Goal: Task Accomplishment & Management: Manage account settings

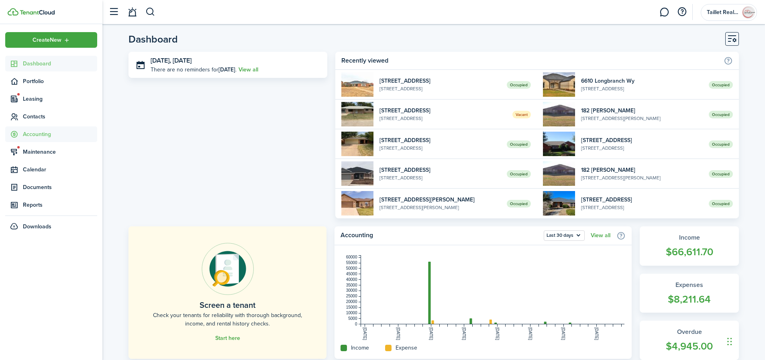
click at [32, 134] on span "Accounting" at bounding box center [60, 134] width 74 height 8
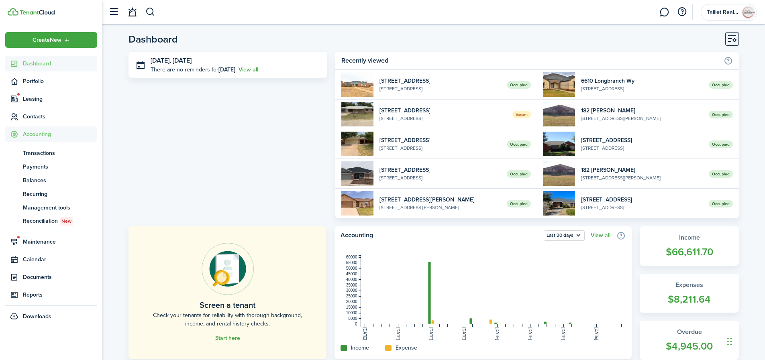
click at [43, 62] on span "Dashboard" at bounding box center [60, 63] width 74 height 8
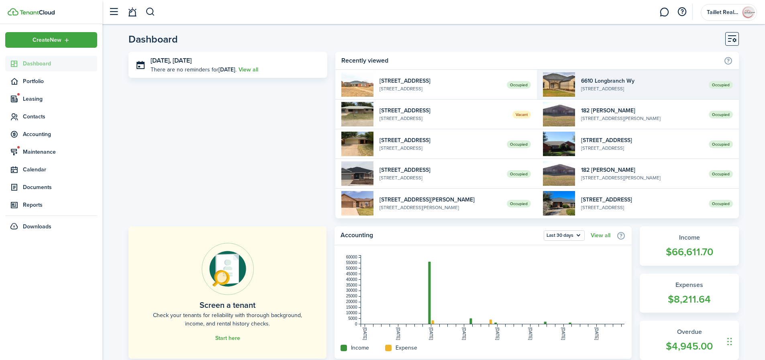
click at [611, 85] on widget-list-item-description "[STREET_ADDRESS]" at bounding box center [642, 88] width 122 height 7
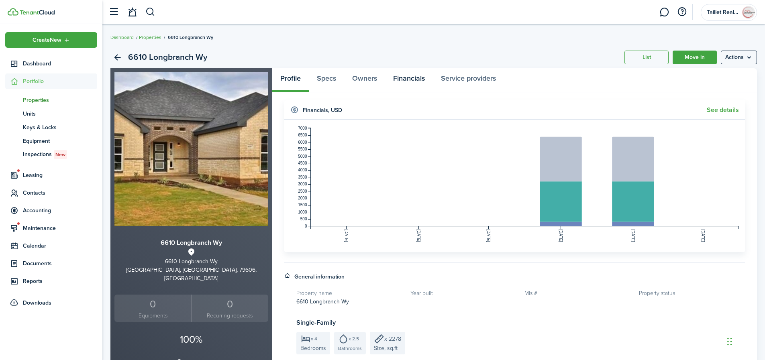
click at [407, 81] on link "Financials" at bounding box center [409, 80] width 48 height 24
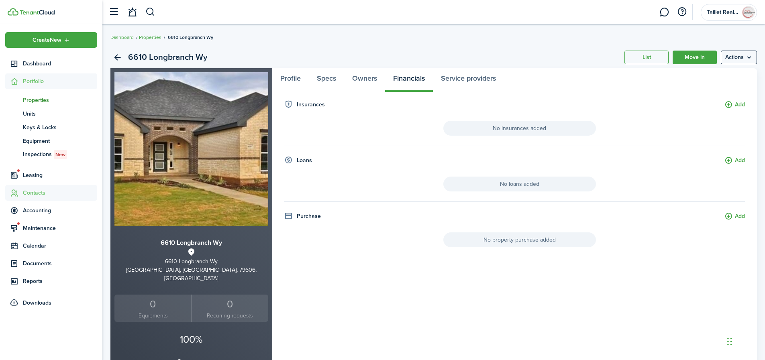
click at [37, 193] on span "Contacts" at bounding box center [60, 193] width 74 height 8
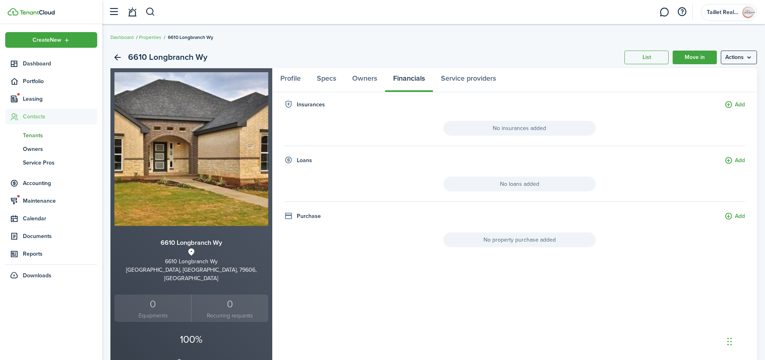
click at [35, 136] on span "Tenants" at bounding box center [60, 135] width 74 height 8
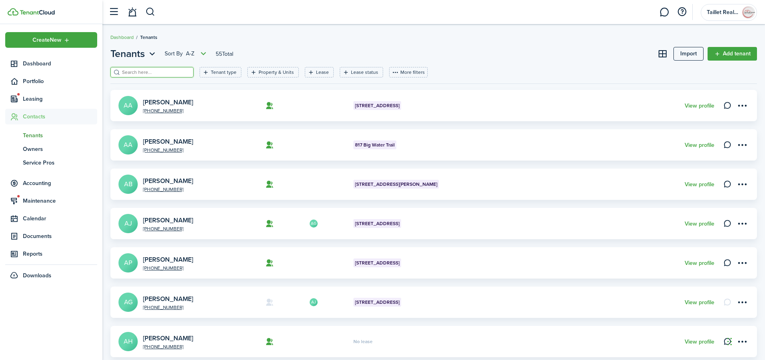
click at [164, 72] on input "search" at bounding box center [155, 73] width 71 height 8
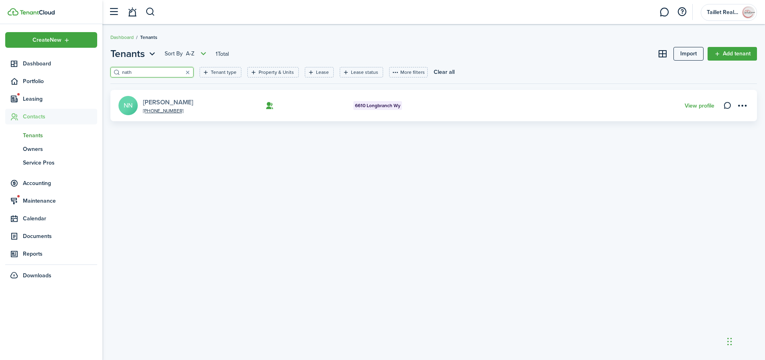
type input "nath"
click at [187, 104] on link "[PERSON_NAME]" at bounding box center [168, 102] width 50 height 9
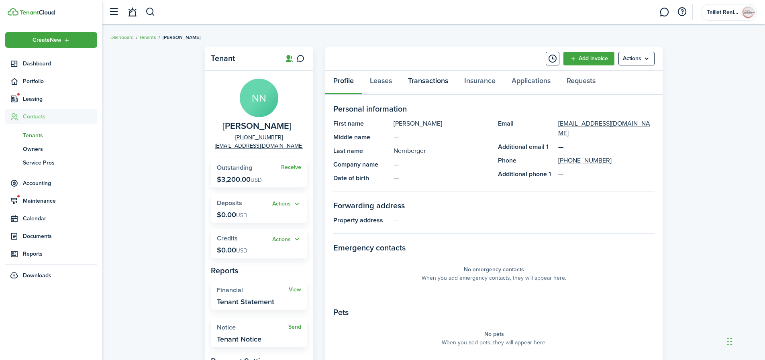
click at [440, 78] on link "Transactions" at bounding box center [428, 83] width 56 height 24
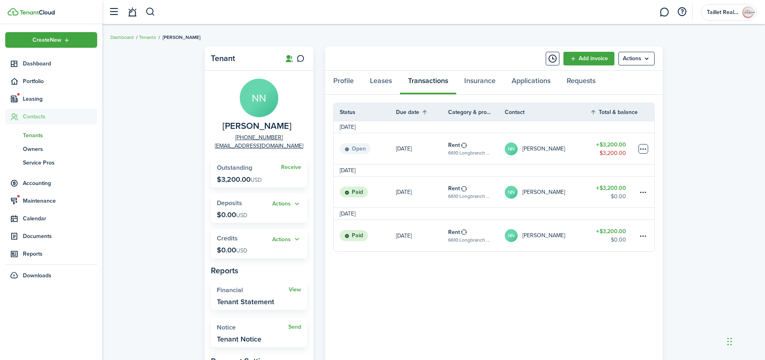
click at [642, 150] on table-menu-btn-icon at bounding box center [643, 149] width 10 height 10
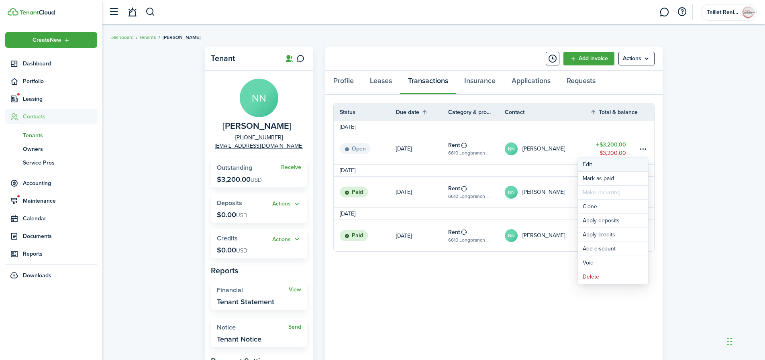
click at [609, 167] on button "Edit" at bounding box center [613, 165] width 70 height 14
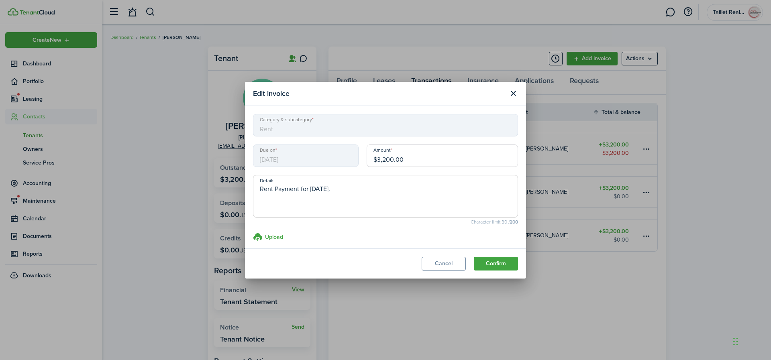
click at [391, 160] on input "$3,200.00" at bounding box center [442, 156] width 151 height 22
type input "$3,075.00"
click at [495, 262] on button "Confirm" at bounding box center [496, 264] width 44 height 14
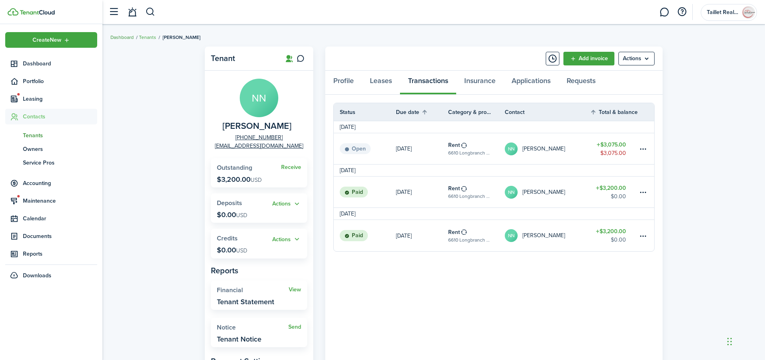
click at [126, 39] on link "Dashboard" at bounding box center [121, 37] width 23 height 7
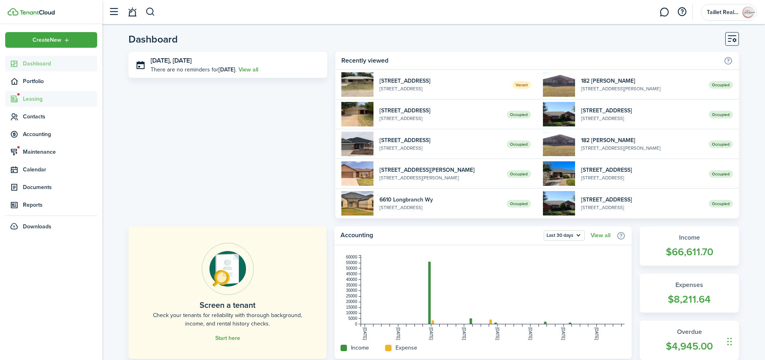
click at [33, 101] on span "Leasing" at bounding box center [60, 99] width 74 height 8
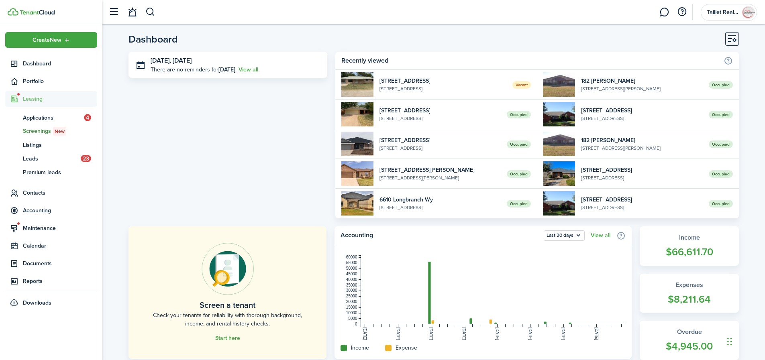
click at [43, 133] on span "Screenings New" at bounding box center [60, 131] width 74 height 9
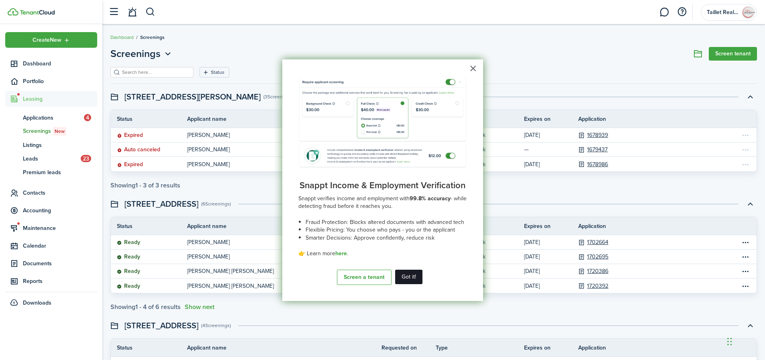
click at [406, 279] on button "Got it!" at bounding box center [408, 277] width 27 height 14
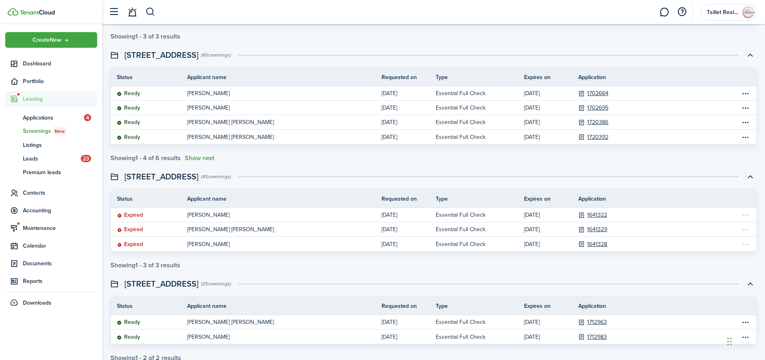
scroll to position [189, 0]
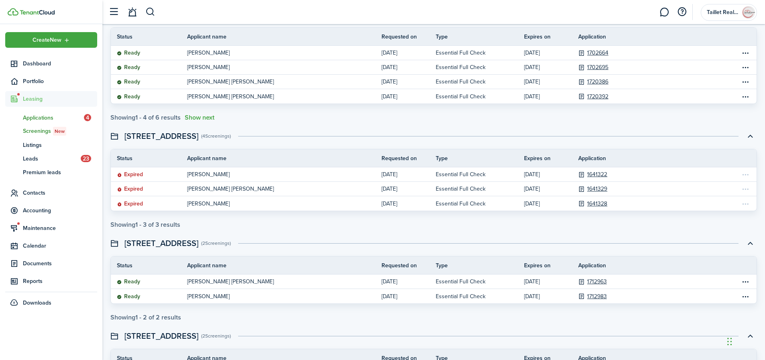
click at [46, 114] on span "Applications" at bounding box center [53, 118] width 61 height 8
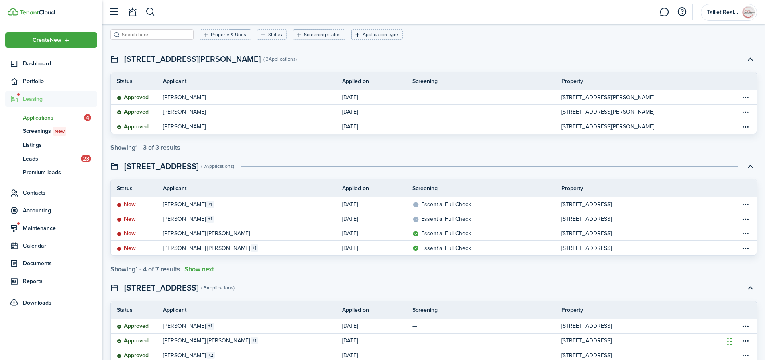
scroll to position [41, 0]
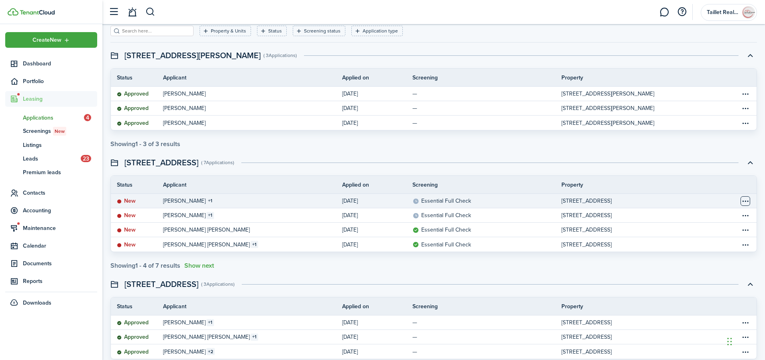
click at [741, 203] on table-menu-btn-icon "Open menu" at bounding box center [745, 201] width 10 height 10
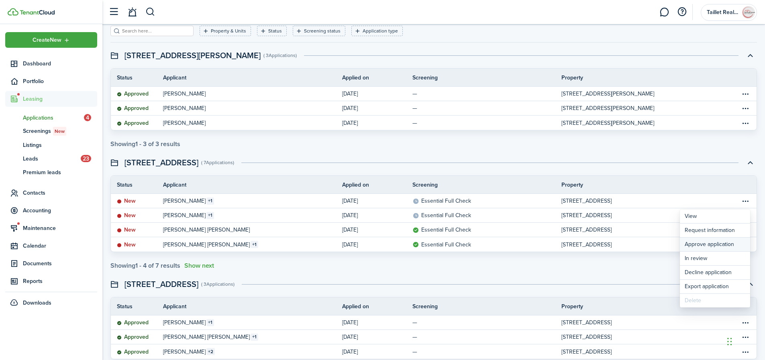
click at [713, 248] on button "Approve application" at bounding box center [715, 245] width 70 height 14
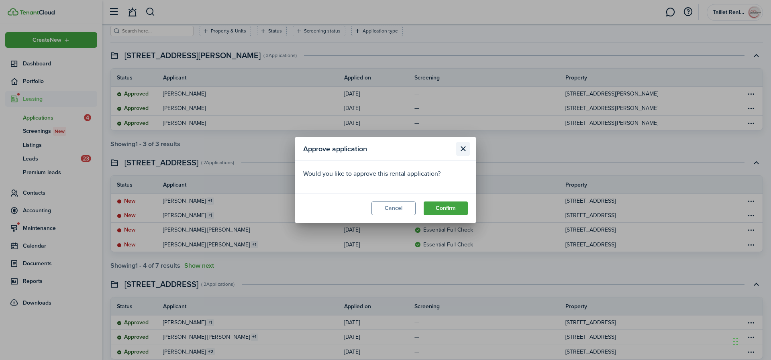
click at [463, 150] on button "Close modal" at bounding box center [463, 149] width 14 height 14
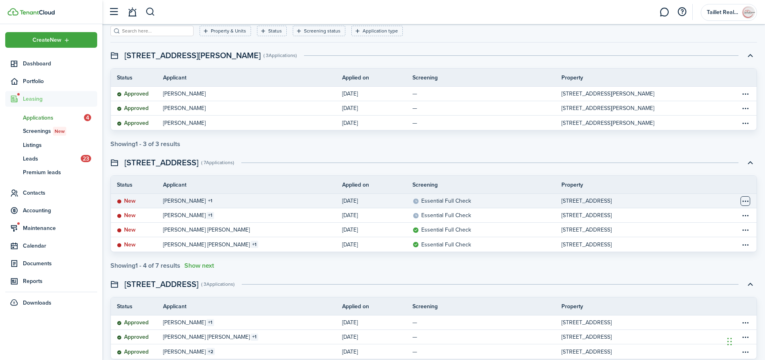
click at [743, 201] on table-menu-btn-icon "Open menu" at bounding box center [745, 201] width 10 height 10
click at [464, 202] on p "Essential Full Check" at bounding box center [441, 201] width 59 height 8
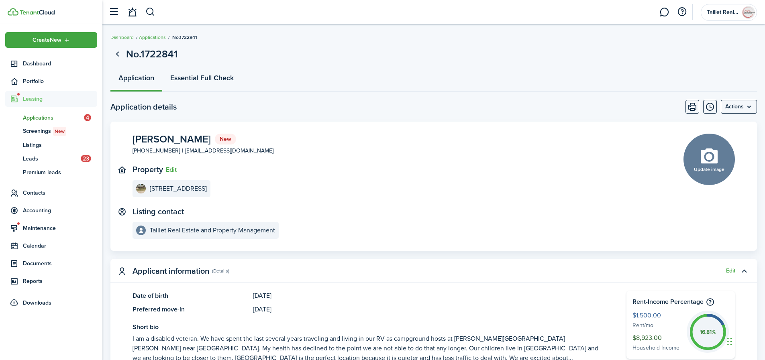
click at [226, 81] on link "Essential Full Check" at bounding box center [201, 80] width 79 height 24
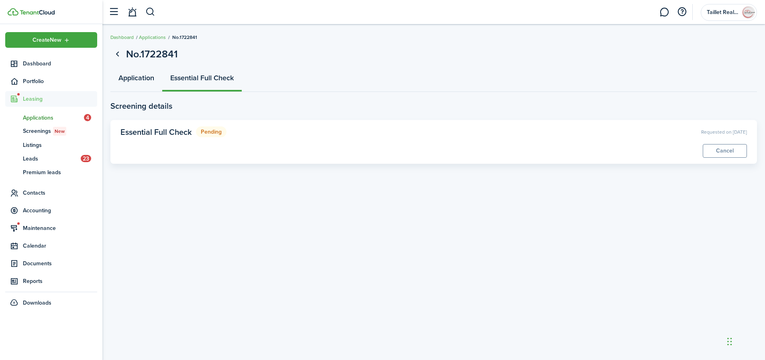
click at [136, 80] on link "Application" at bounding box center [136, 80] width 52 height 24
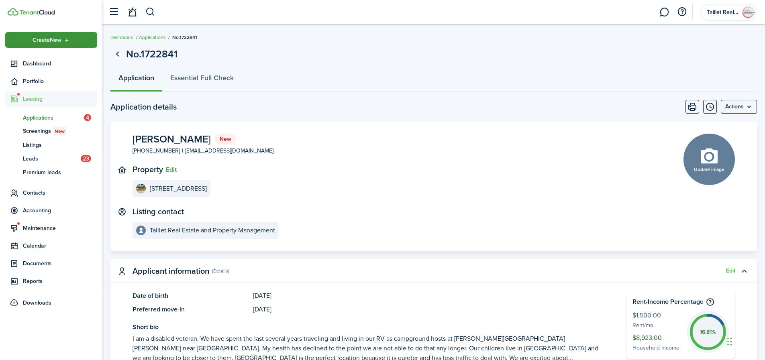
click at [74, 40] on div "Create New" at bounding box center [51, 40] width 92 height 16
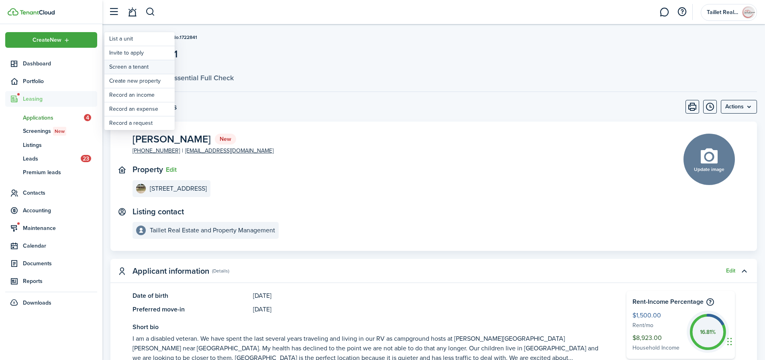
click at [138, 67] on link "Screen a tenant" at bounding box center [139, 67] width 70 height 14
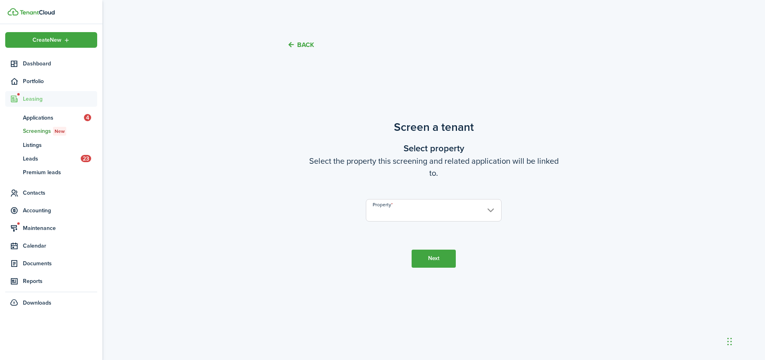
click at [438, 213] on input "Property" at bounding box center [434, 210] width 136 height 22
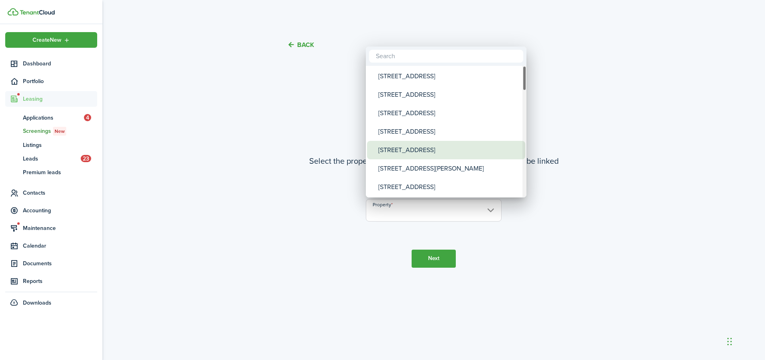
click at [405, 154] on div "[STREET_ADDRESS]" at bounding box center [449, 150] width 142 height 18
type input "[STREET_ADDRESS]"
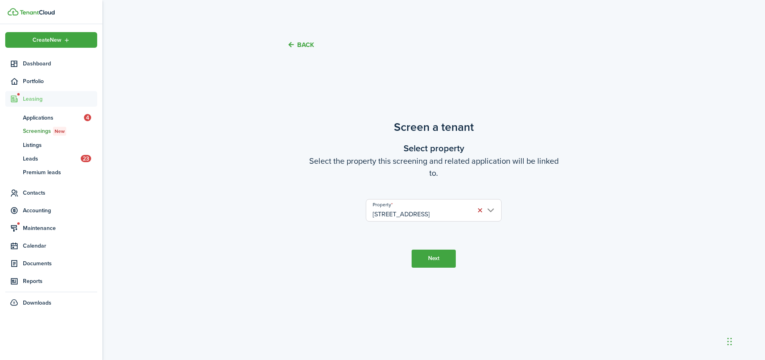
click at [436, 257] on button "Next" at bounding box center [433, 259] width 44 height 18
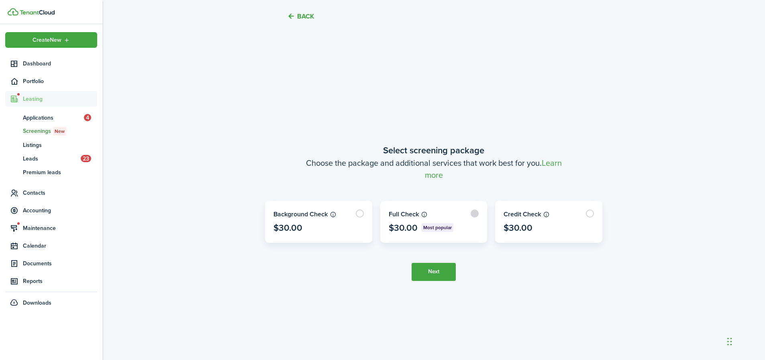
scroll to position [298, 0]
click at [463, 221] on label at bounding box center [434, 221] width 106 height 41
radio input "true"
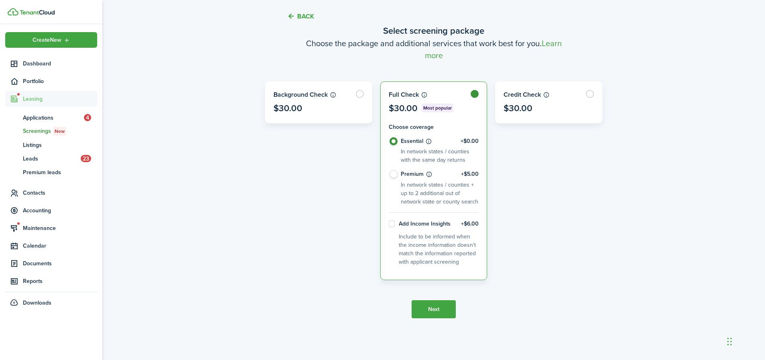
scroll to position [305, 0]
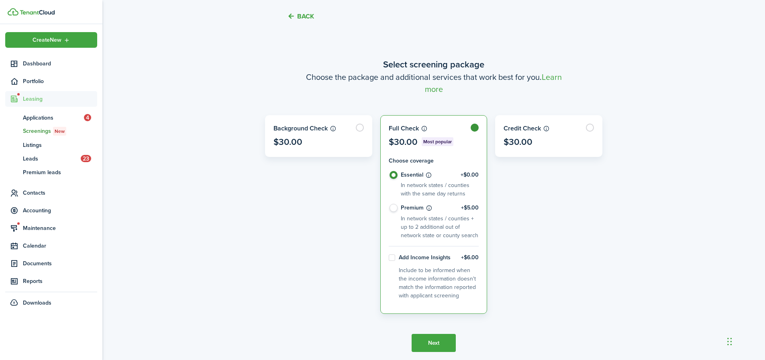
click at [432, 343] on button "Next" at bounding box center [433, 343] width 44 height 18
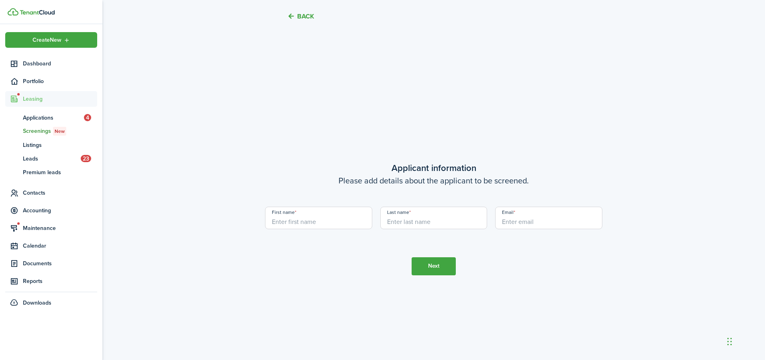
scroll to position [658, 0]
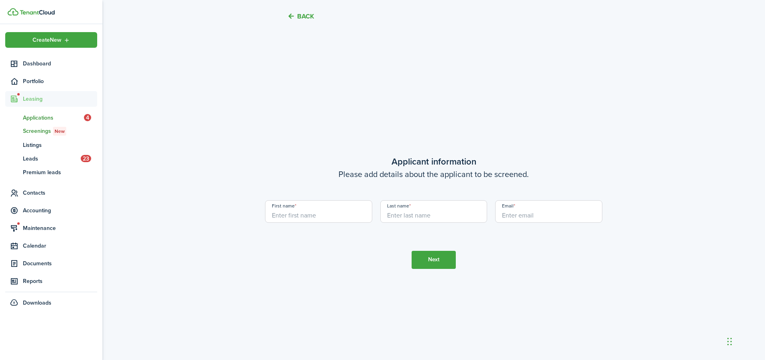
click at [51, 118] on span "Applications" at bounding box center [53, 118] width 61 height 8
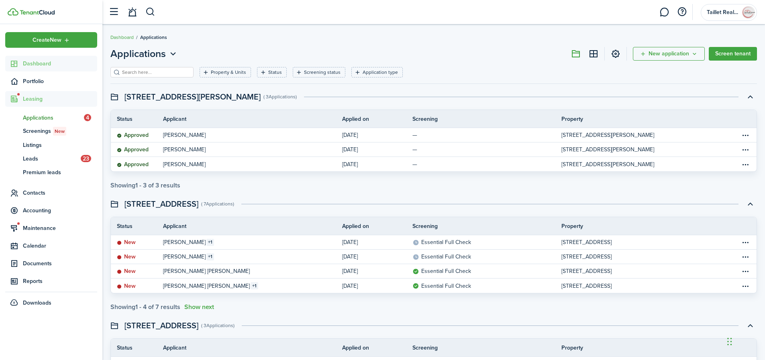
click at [44, 65] on span "Dashboard" at bounding box center [60, 63] width 74 height 8
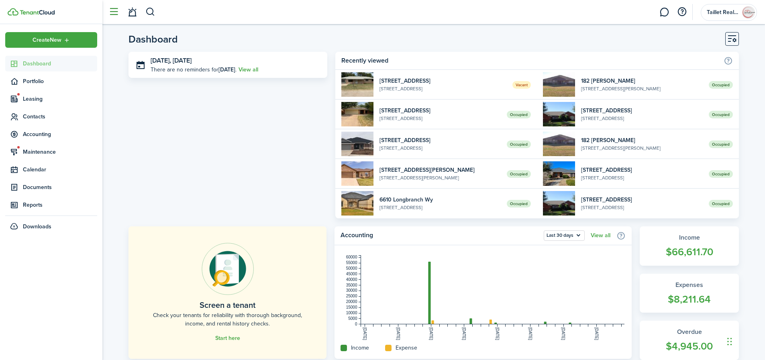
click at [120, 12] on button "button" at bounding box center [113, 11] width 15 height 15
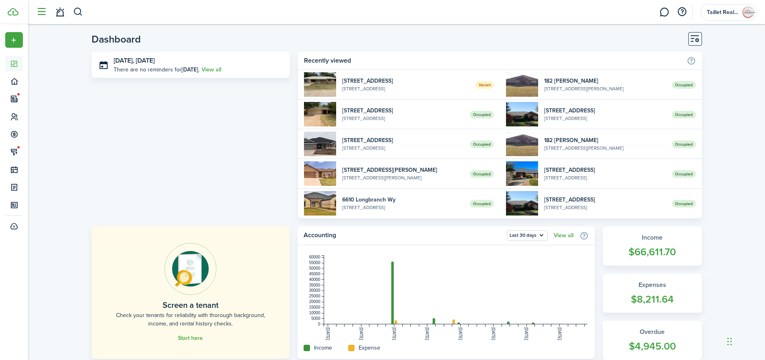
click at [41, 15] on button "button" at bounding box center [41, 11] width 15 height 15
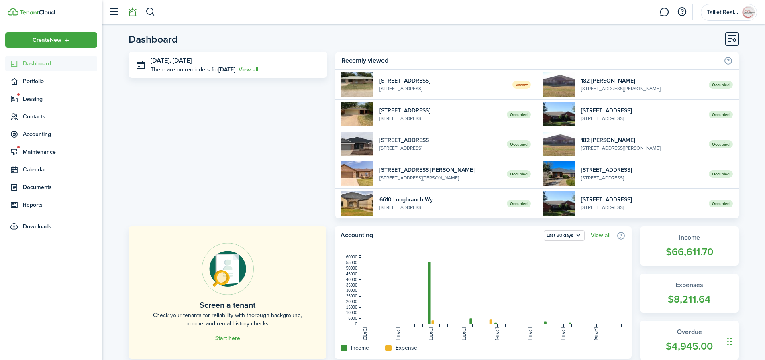
click at [134, 12] on link at bounding box center [131, 12] width 15 height 20
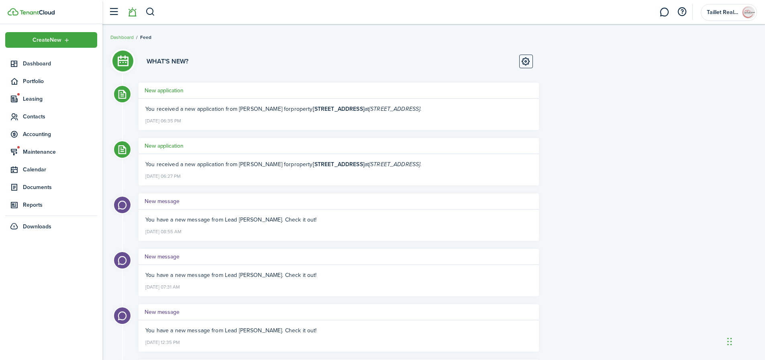
click at [169, 144] on h5 "New application" at bounding box center [164, 146] width 39 height 8
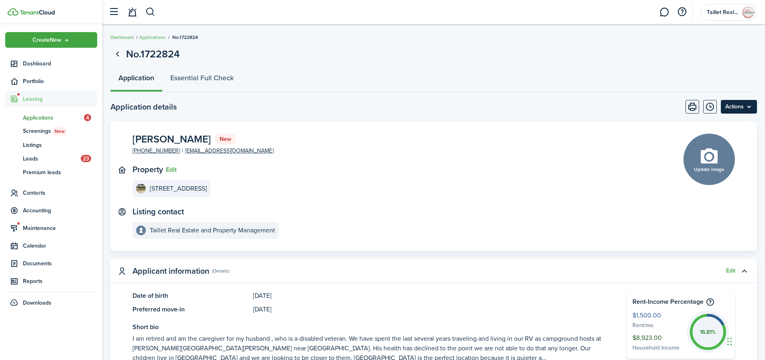
click at [743, 106] on menu-btn "Actions" at bounding box center [739, 107] width 36 height 14
click at [593, 148] on panel-main-section "[PERSON_NAME] New [PHONE_NUMBER] [EMAIL_ADDRESS][DOMAIN_NAME]" at bounding box center [395, 145] width 527 height 22
click at [44, 67] on span "Dashboard" at bounding box center [60, 63] width 74 height 8
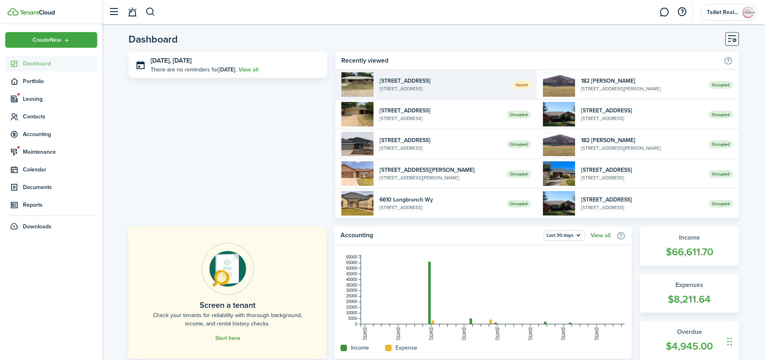
click at [450, 96] on link "Vacant [STREET_ADDRESS]" at bounding box center [436, 85] width 202 height 30
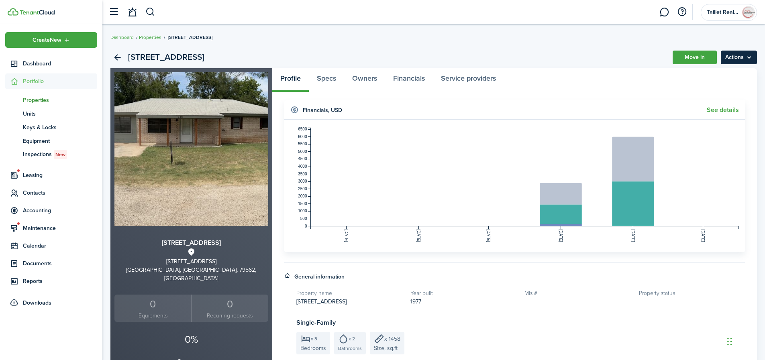
click at [747, 55] on menu-btn "Actions" at bounding box center [739, 58] width 36 height 14
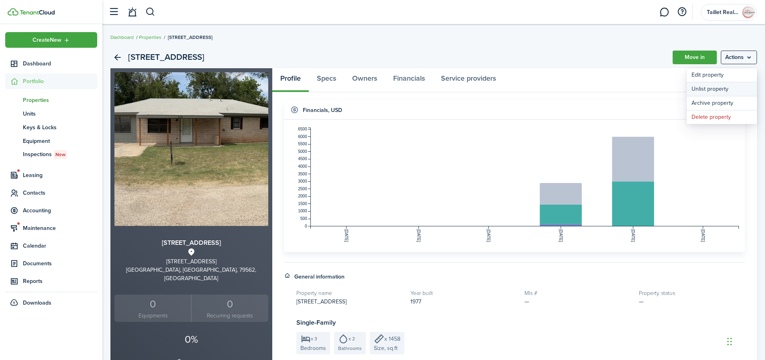
click at [725, 92] on link "Unlist property" at bounding box center [721, 89] width 70 height 14
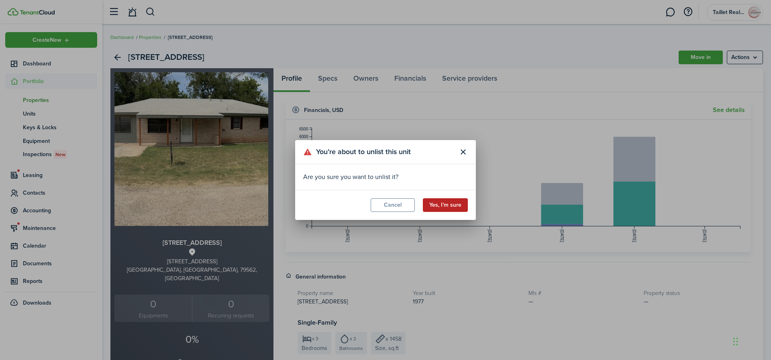
click at [440, 208] on button "Yes, I’m sure" at bounding box center [445, 205] width 45 height 14
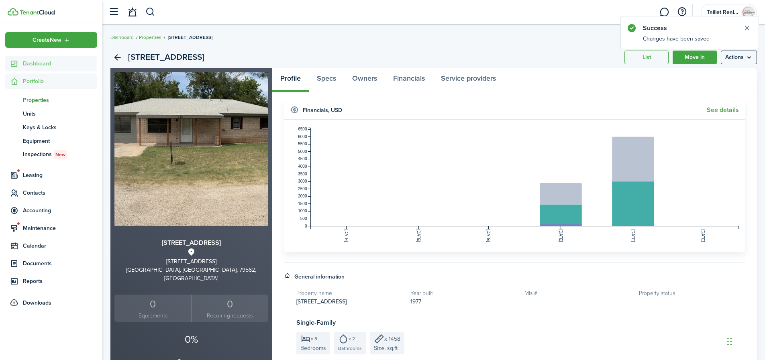
click at [43, 66] on span "Dashboard" at bounding box center [60, 63] width 74 height 8
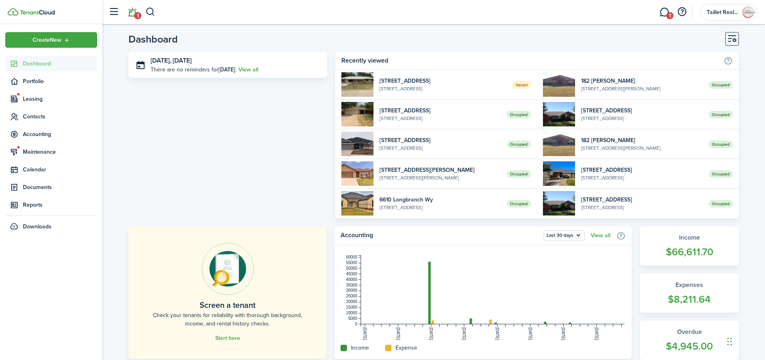
click at [134, 15] on span "1" at bounding box center [137, 15] width 7 height 7
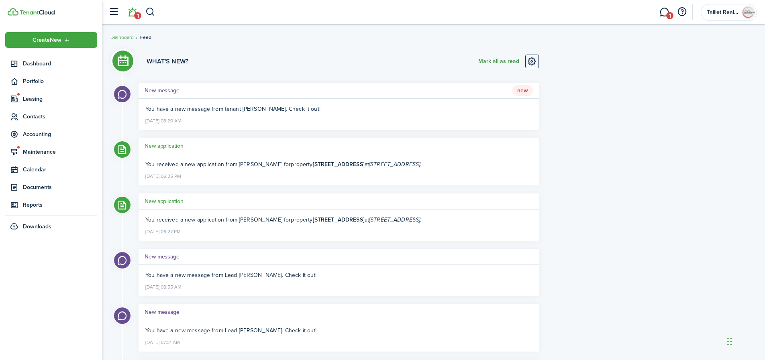
click at [503, 64] on button "Mark all as read" at bounding box center [498, 62] width 41 height 14
click at [663, 15] on link "1" at bounding box center [663, 12] width 15 height 20
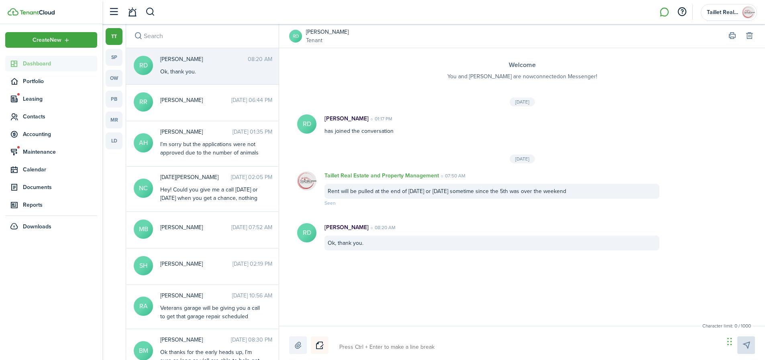
click at [47, 66] on span "Dashboard" at bounding box center [60, 63] width 74 height 8
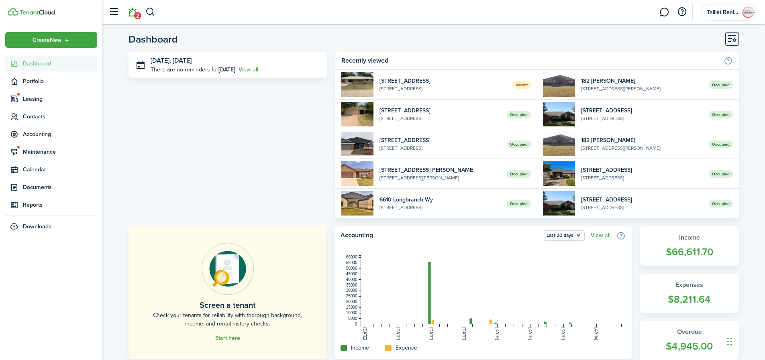
click at [130, 15] on link "2" at bounding box center [131, 12] width 15 height 20
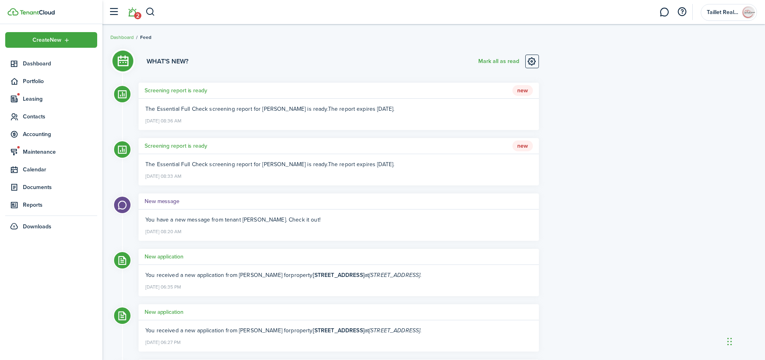
click at [134, 15] on li "2" at bounding box center [132, 12] width 18 height 20
click at [503, 62] on button "Mark all as read" at bounding box center [498, 62] width 41 height 14
click at [173, 148] on h5 "Screening report is ready" at bounding box center [176, 146] width 63 height 8
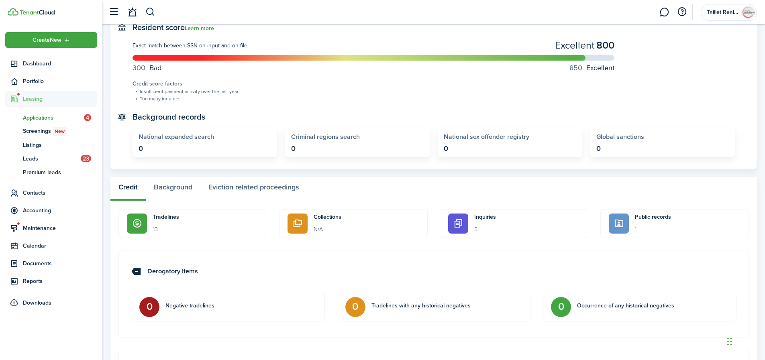
scroll to position [178, 0]
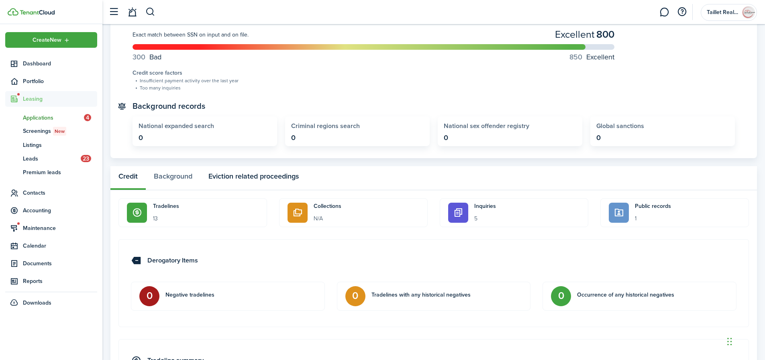
click at [261, 177] on button "Eviction related proceedings" at bounding box center [253, 178] width 106 height 24
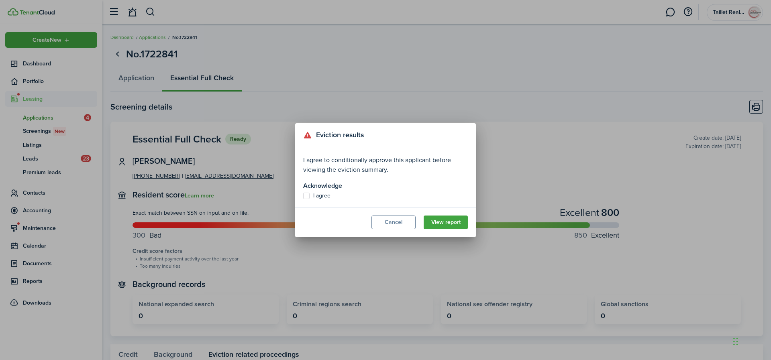
click at [307, 196] on label "I agree" at bounding box center [316, 196] width 27 height 6
click at [303, 196] on input "I agree" at bounding box center [303, 196] width 0 height 0
checkbox input "true"
click at [459, 227] on button "View report" at bounding box center [446, 223] width 44 height 14
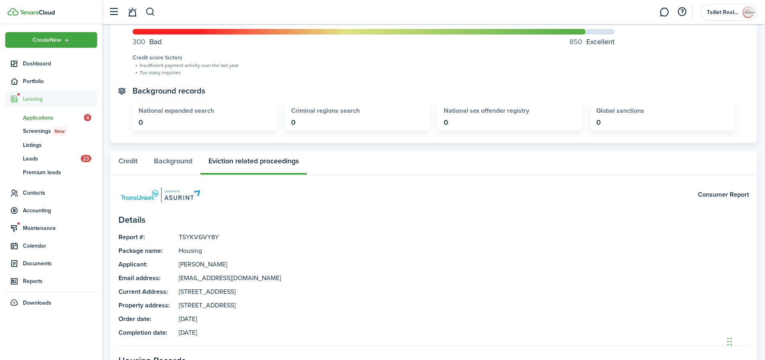
scroll to position [73, 0]
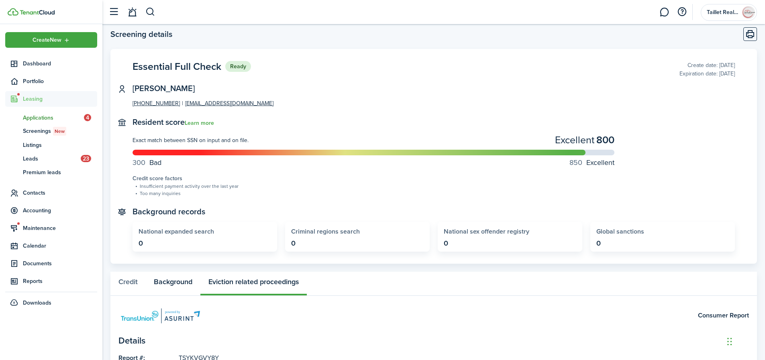
click at [173, 280] on button "Background" at bounding box center [173, 284] width 55 height 24
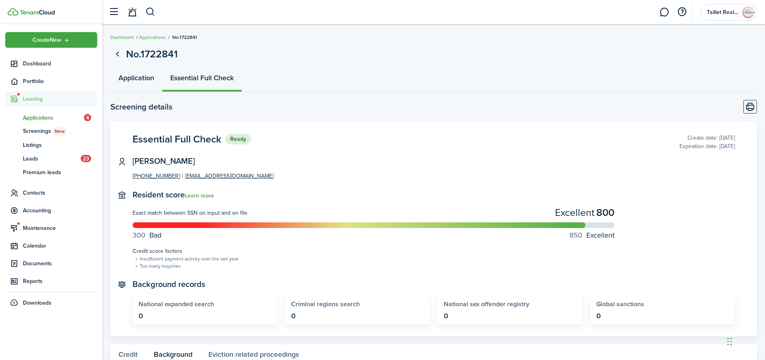
click at [139, 79] on link "Application" at bounding box center [136, 80] width 52 height 24
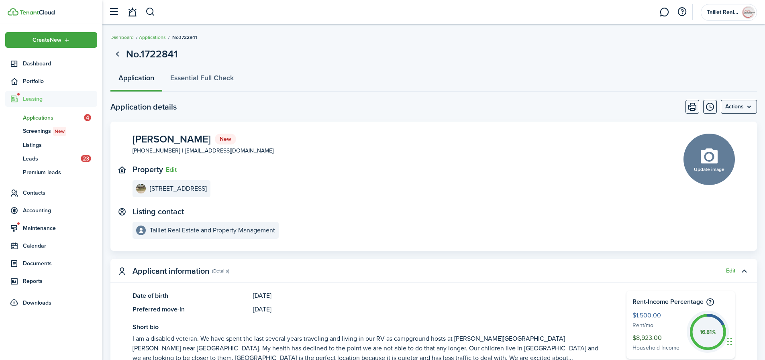
click at [115, 36] on link "Dashboard" at bounding box center [121, 37] width 23 height 7
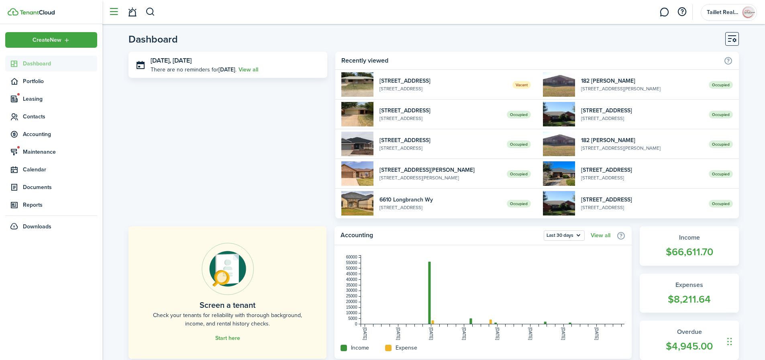
click at [113, 13] on button "button" at bounding box center [113, 11] width 15 height 15
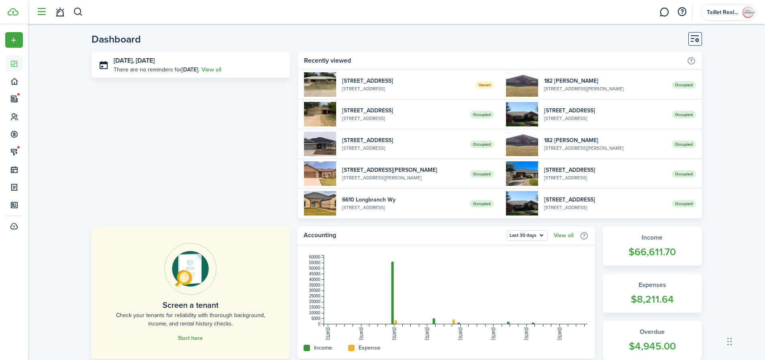
click at [42, 12] on button "button" at bounding box center [41, 11] width 15 height 15
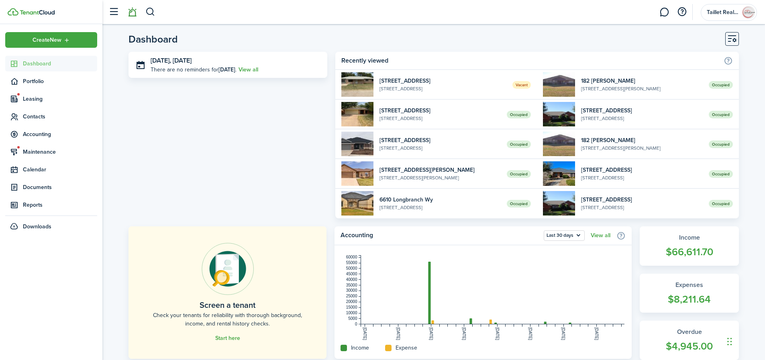
click at [133, 14] on link at bounding box center [131, 12] width 15 height 20
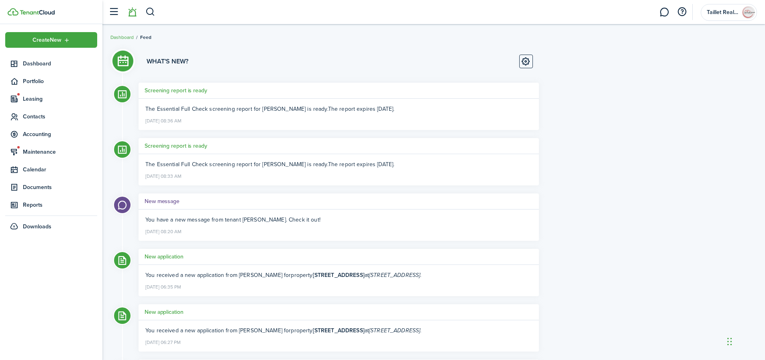
click at [176, 89] on h5 "Screening report is ready" at bounding box center [176, 90] width 63 height 8
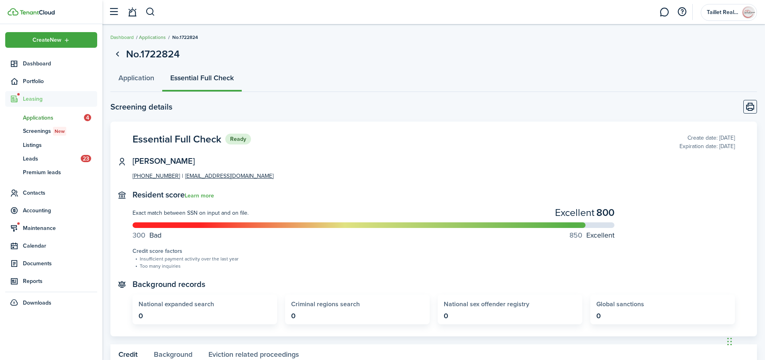
click at [155, 38] on link "Applications" at bounding box center [152, 37] width 27 height 7
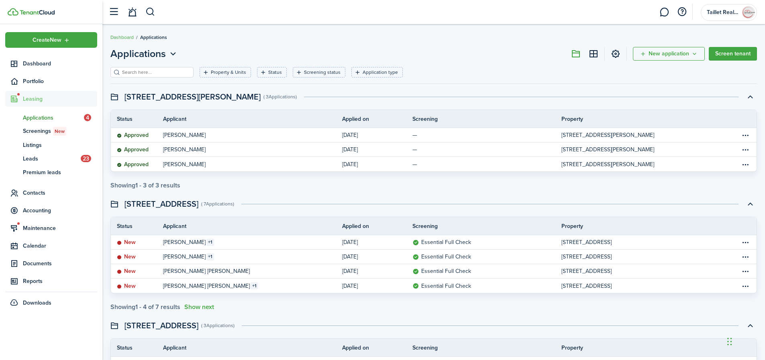
click at [61, 116] on span "Applications" at bounding box center [53, 118] width 61 height 8
click at [54, 117] on span "Applications" at bounding box center [53, 118] width 61 height 8
click at [48, 120] on span "Applications" at bounding box center [53, 118] width 61 height 8
click at [41, 66] on span "Dashboard" at bounding box center [60, 63] width 74 height 8
